Goal: Information Seeking & Learning: Learn about a topic

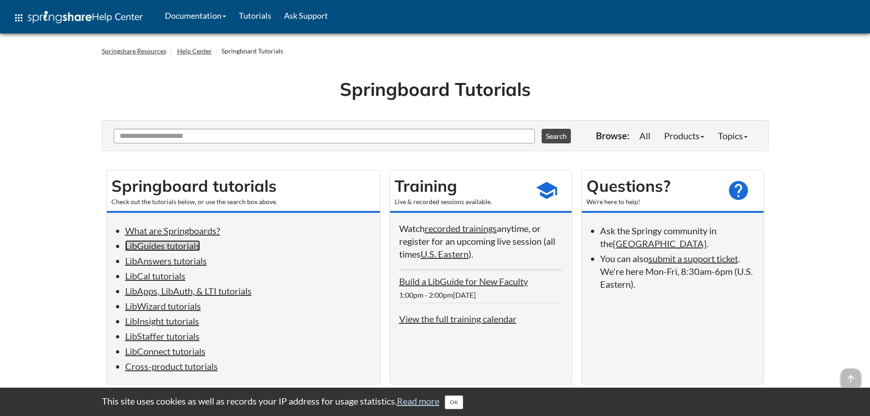
click at [179, 244] on link "LibGuides tutorials" at bounding box center [162, 245] width 75 height 11
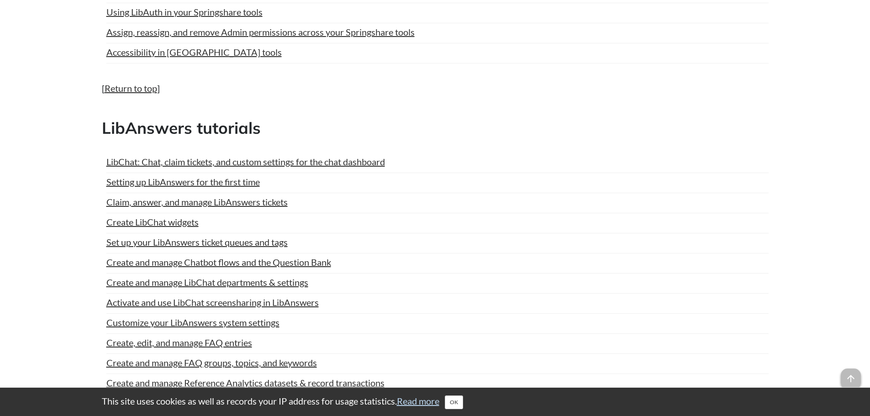
scroll to position [994, 0]
